Goal: Find specific page/section: Find specific page/section

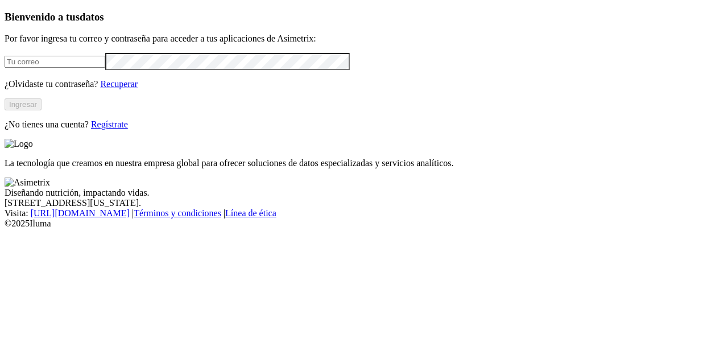
type input "[PERSON_NAME][EMAIL_ADDRESS][PERSON_NAME][DOMAIN_NAME]"
click at [42, 110] on button "Ingresar" at bounding box center [23, 104] width 37 height 12
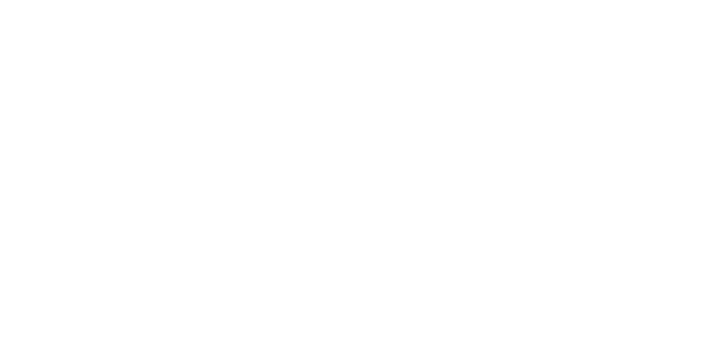
drag, startPoint x: 189, startPoint y: 19, endPoint x: 187, endPoint y: 3, distance: 16.1
